Goal: Information Seeking & Learning: Find specific fact

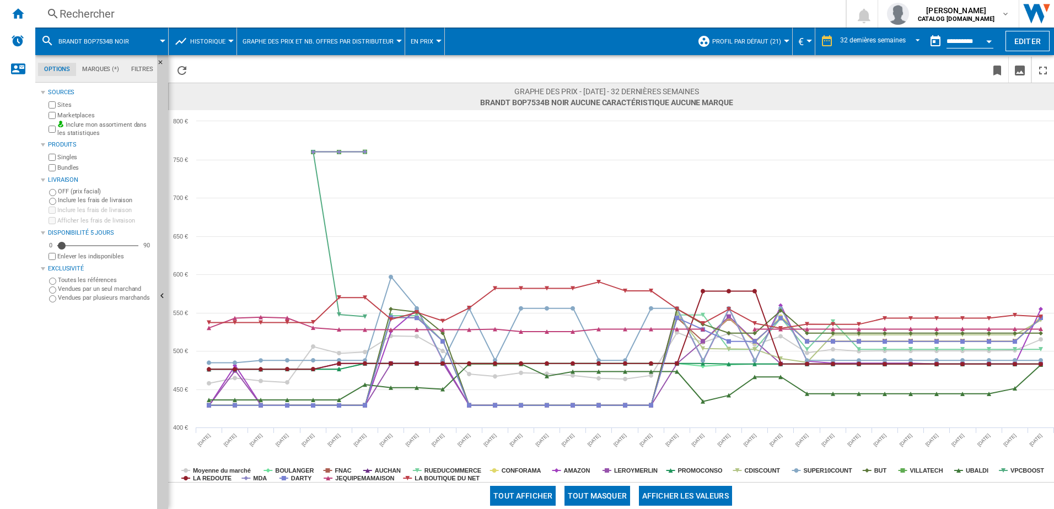
click at [85, 19] on div "Rechercher" at bounding box center [438, 13] width 757 height 15
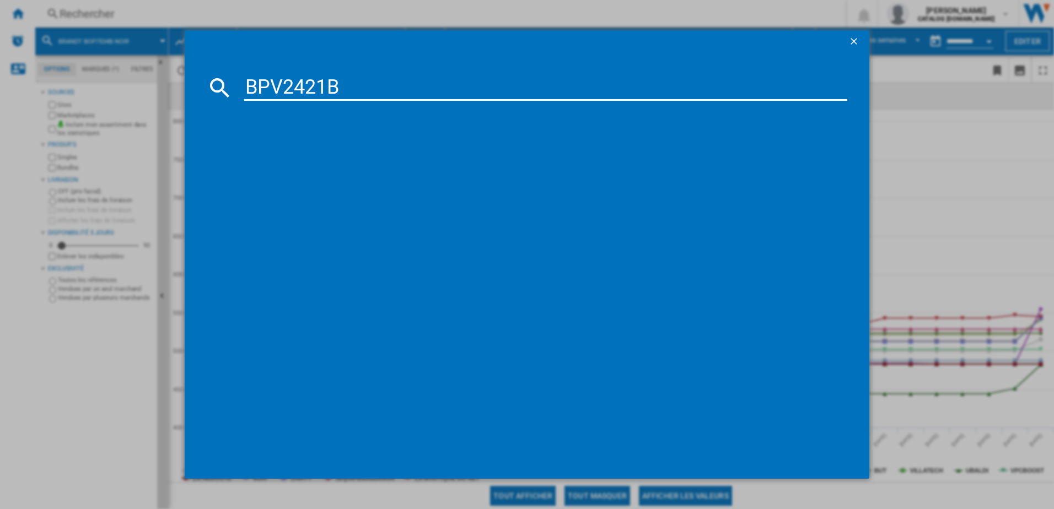
type input "BPV2421B"
click at [254, 137] on div "références (0)" at bounding box center [533, 126] width 630 height 41
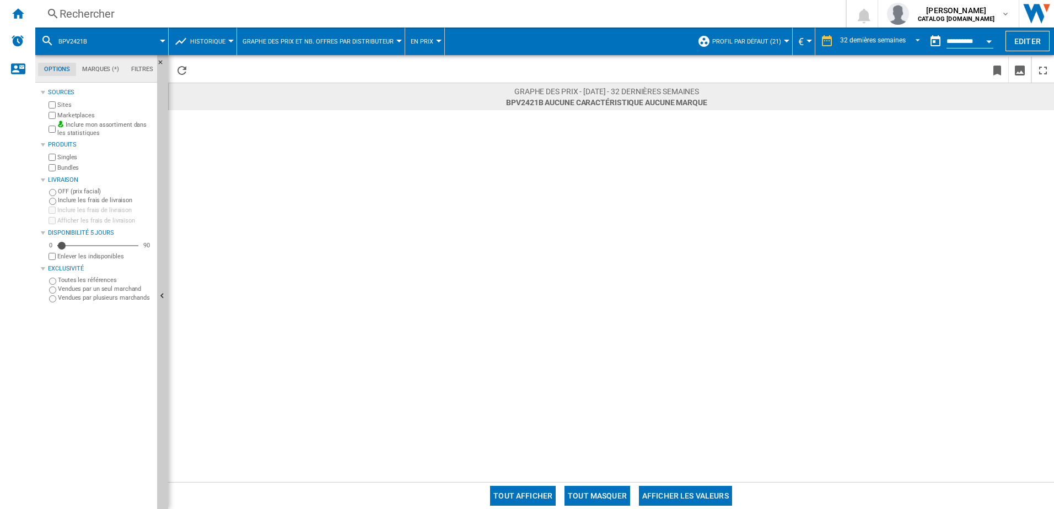
click at [145, 19] on div "Rechercher" at bounding box center [438, 13] width 757 height 15
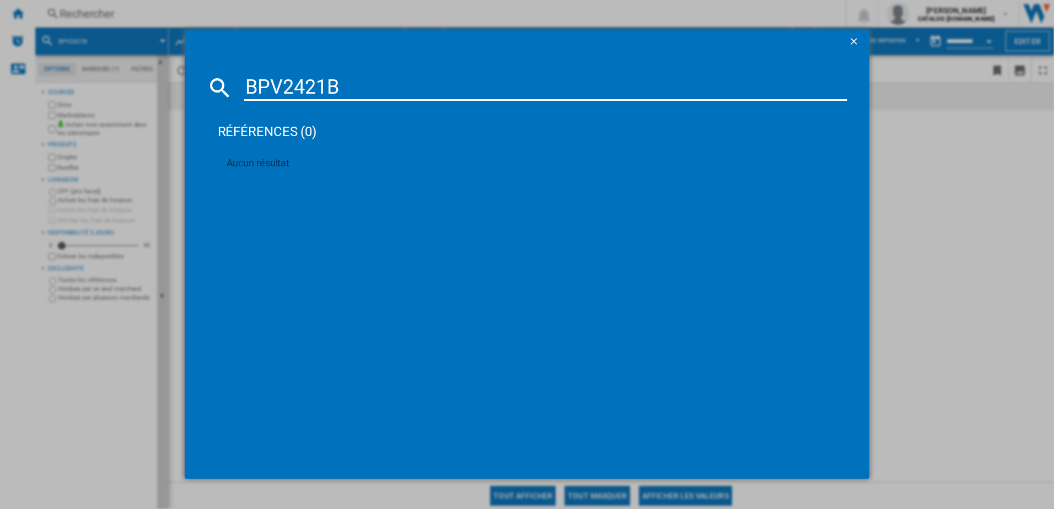
type input "BPV2421"
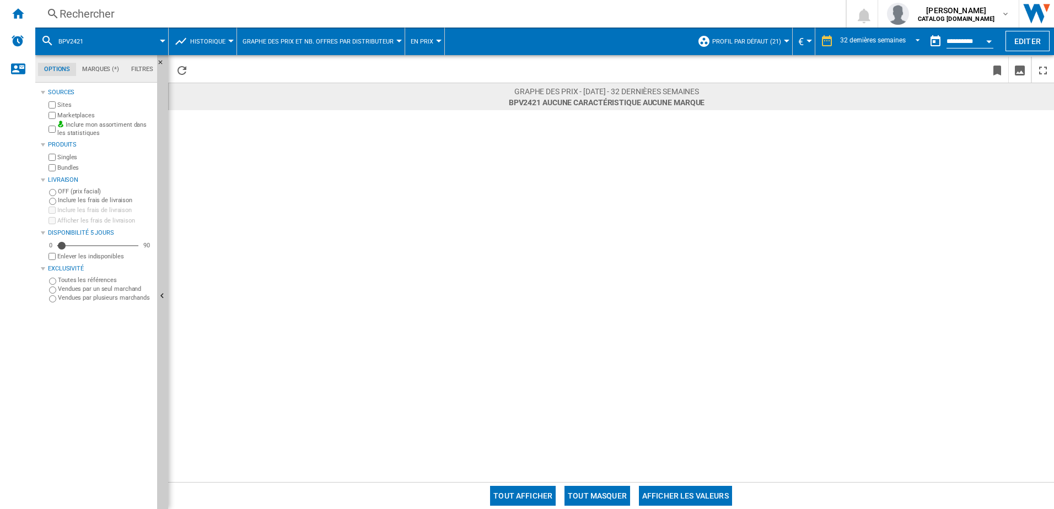
click at [618, 113] on rect at bounding box center [672, 220] width 1008 height 220
drag, startPoint x: 556, startPoint y: 172, endPoint x: 456, endPoint y: 21, distance: 181.0
click at [555, 172] on rect at bounding box center [672, 220] width 1008 height 220
click at [112, 11] on div "Rechercher" at bounding box center [438, 13] width 757 height 15
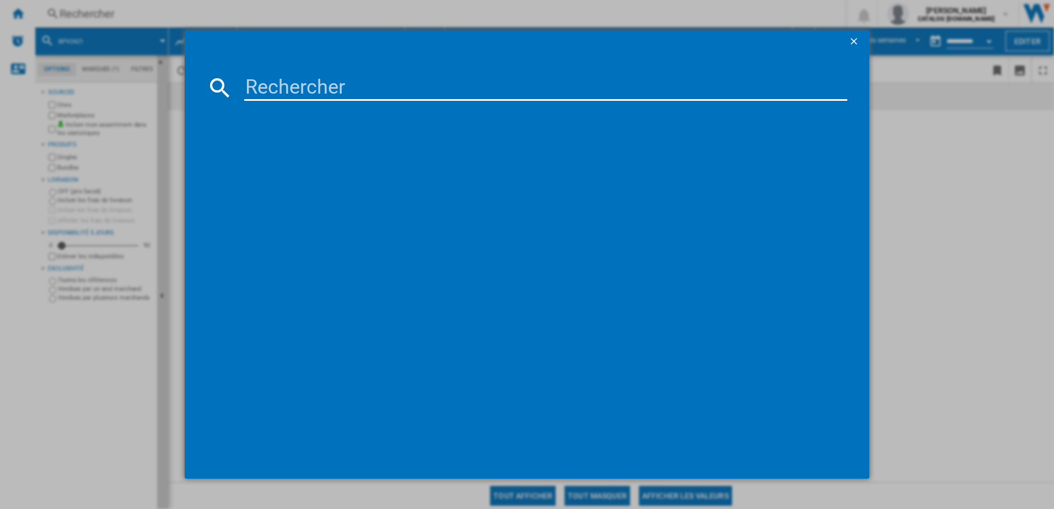
type input "BPI2638UB"
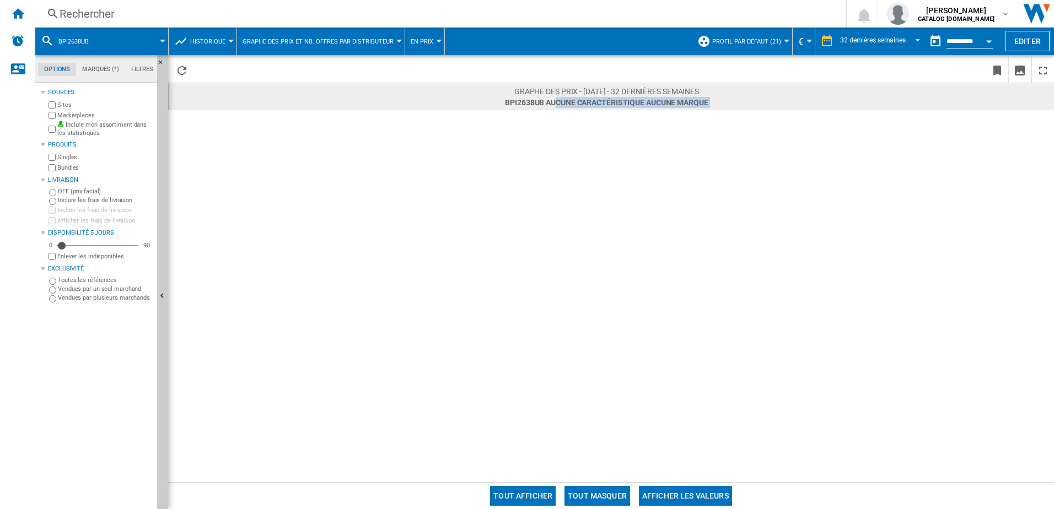
drag, startPoint x: 556, startPoint y: 100, endPoint x: 728, endPoint y: 117, distance: 172.8
click at [728, 117] on div "Graphe des prix - [DATE] - 32 dernières semaines BPI2638UB Aucune caractéristiq…" at bounding box center [611, 283] width 886 height 400
drag, startPoint x: 728, startPoint y: 117, endPoint x: 647, endPoint y: 191, distance: 109.3
click at [647, 191] on rect at bounding box center [672, 220] width 1008 height 220
click at [546, 64] on span at bounding box center [391, 70] width 397 height 26
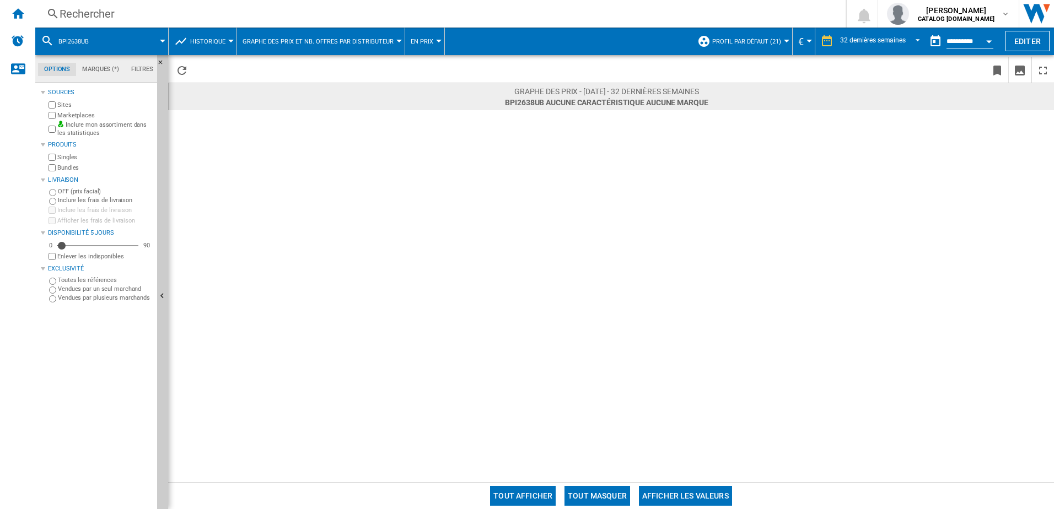
click at [71, 22] on div "Rechercher Rechercher 0 [PERSON_NAME] CATALOG [DOMAIN_NAME] CATALOG [DOMAIN_NAM…" at bounding box center [544, 14] width 1019 height 28
click at [110, 12] on div "Rechercher" at bounding box center [438, 13] width 757 height 15
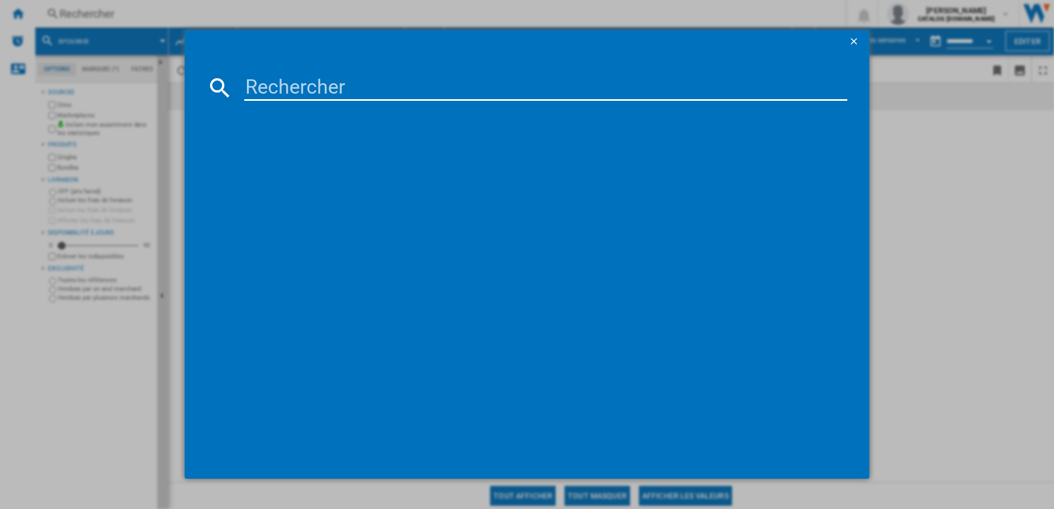
type input "FTI2336B"
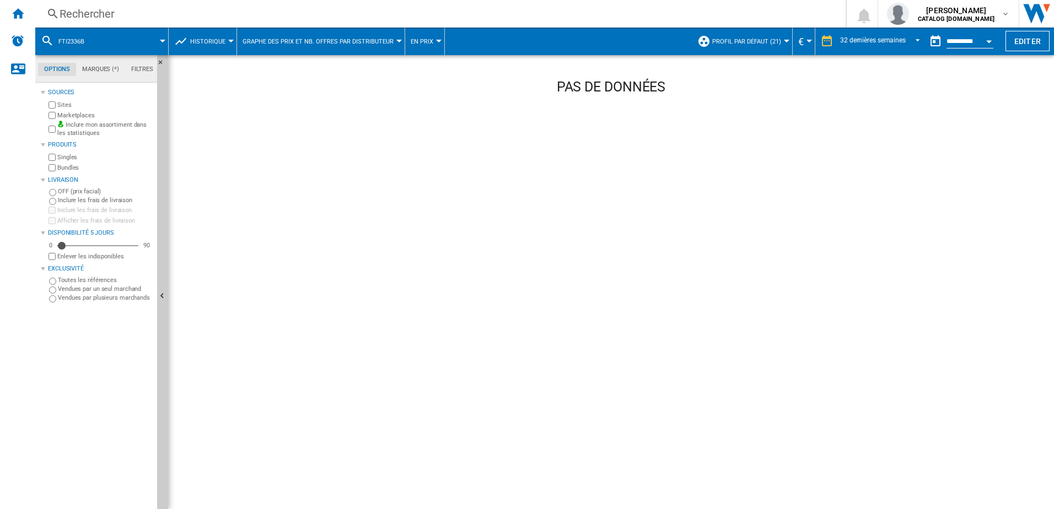
click at [95, 9] on div "Rechercher" at bounding box center [438, 13] width 757 height 15
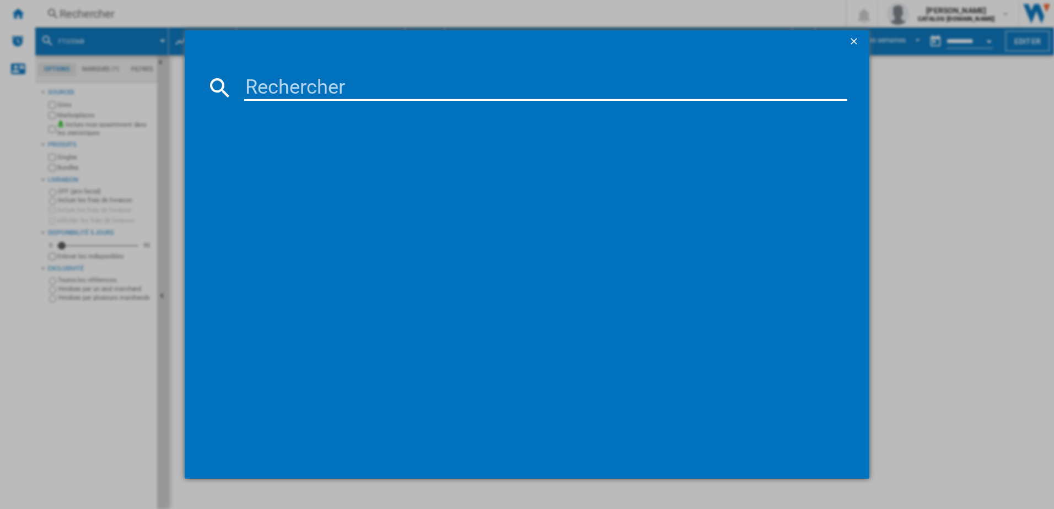
click at [265, 88] on input at bounding box center [546, 87] width 604 height 26
paste input "FTI2336B"
type input "FTI23"
drag, startPoint x: 295, startPoint y: 89, endPoint x: 179, endPoint y: 89, distance: 116.9
click at [179, 89] on div "FTI23 références (0) Aucun résultat" at bounding box center [527, 254] width 1054 height 509
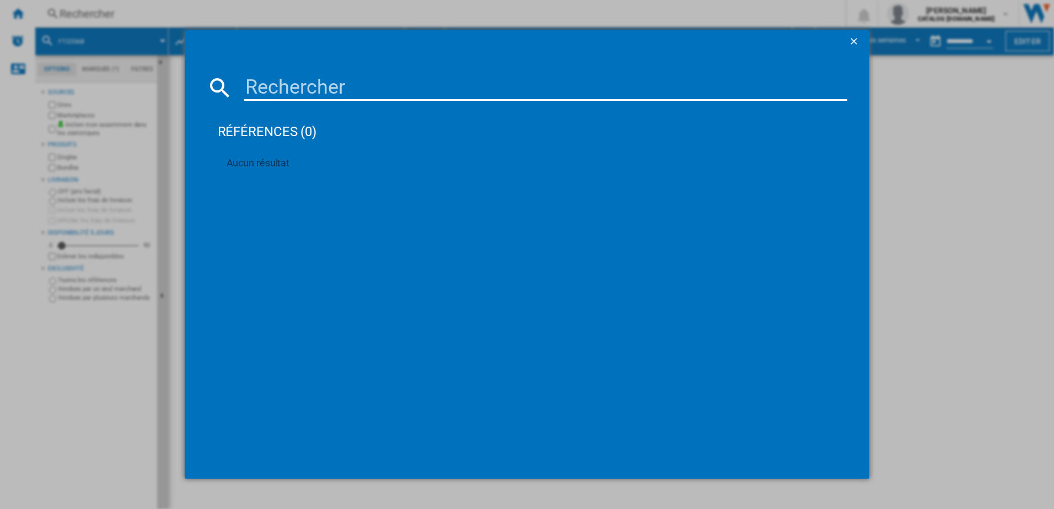
paste input "DPI4430XT"
type input "DPI4430XT"
click at [273, 152] on div "DE DIETRICH DPI4430XT NOIR" at bounding box center [532, 159] width 623 height 18
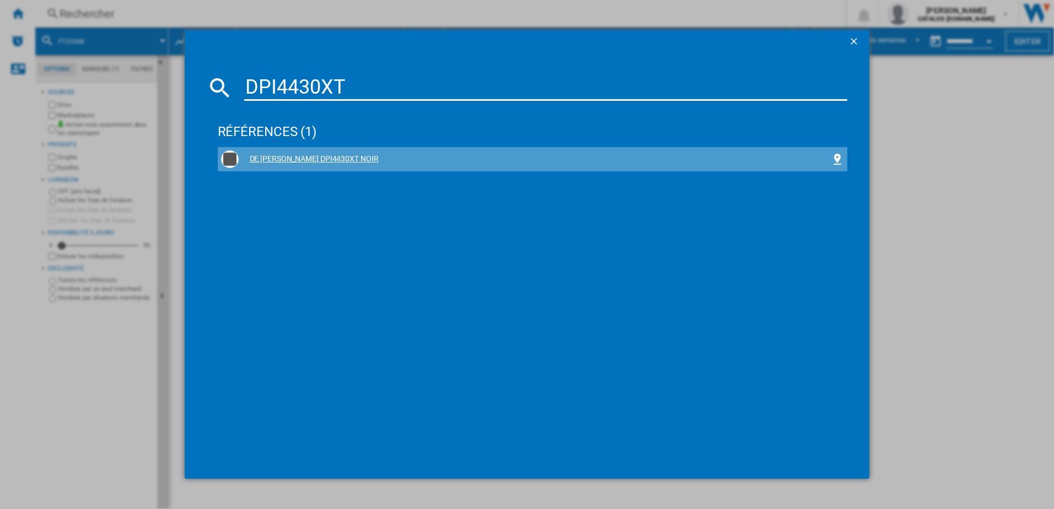
click at [296, 159] on div "DE DIETRICH DPI4430XT NOIR" at bounding box center [535, 159] width 593 height 11
